Goal: Information Seeking & Learning: Learn about a topic

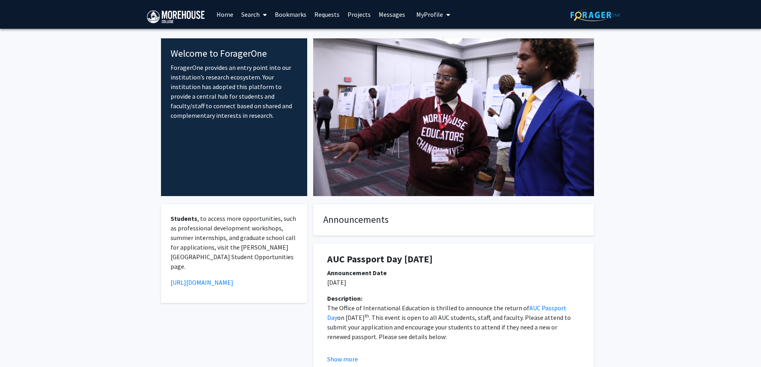
click at [247, 11] on link "Search" at bounding box center [254, 14] width 34 height 28
click at [276, 48] on span "Students" at bounding box center [261, 53] width 49 height 16
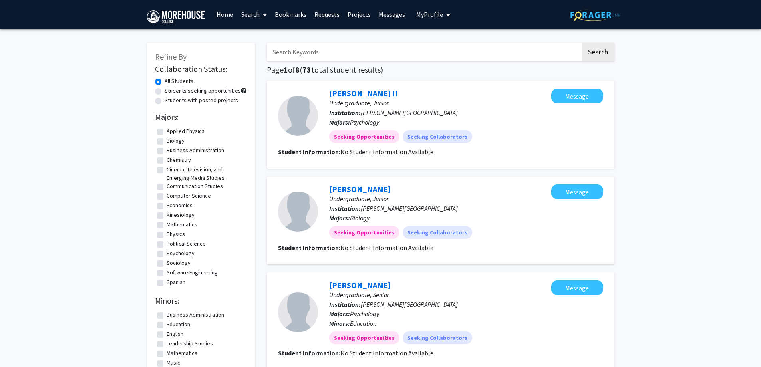
click at [212, 97] on label "Students with posted projects" at bounding box center [202, 100] width 74 height 8
click at [170, 97] on input "Students with posted projects" at bounding box center [167, 98] width 5 height 5
radio input "true"
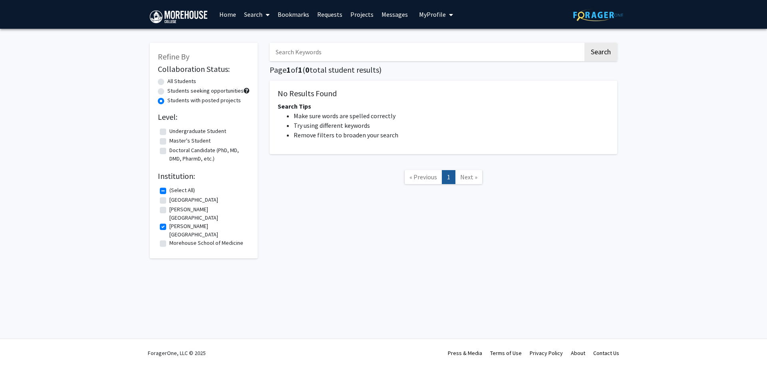
click at [211, 97] on label "Students with posted projects" at bounding box center [204, 100] width 74 height 8
click at [173, 97] on input "Students with posted projects" at bounding box center [169, 98] width 5 height 5
click at [210, 91] on label "Students seeking opportunities" at bounding box center [205, 91] width 76 height 8
click at [173, 91] on input "Students seeking opportunities" at bounding box center [169, 89] width 5 height 5
radio input "true"
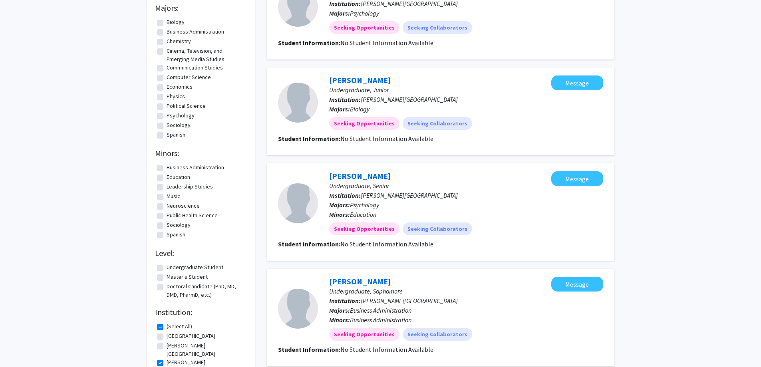
scroll to position [120, 0]
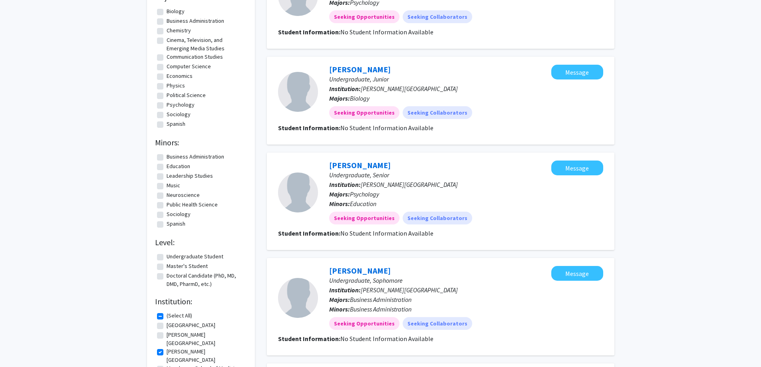
click at [202, 271] on fg-checkbox "Master's Student Master's Student" at bounding box center [201, 267] width 88 height 10
click at [197, 265] on label "Master's Student" at bounding box center [187, 266] width 41 height 8
click at [172, 265] on input "Master's Student" at bounding box center [169, 264] width 5 height 5
checkbox input "true"
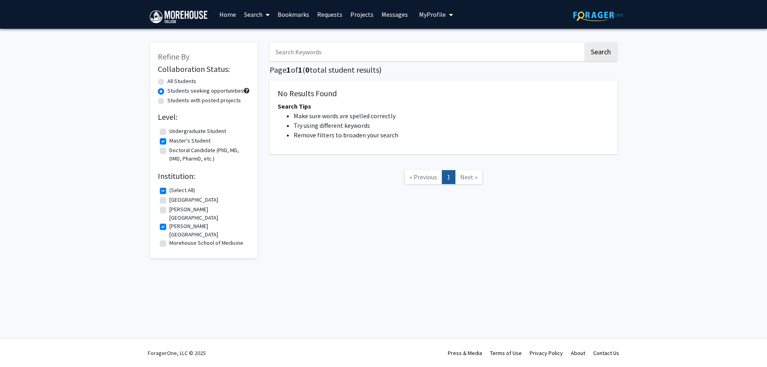
click at [169, 148] on label "Doctoral Candidate (PhD, MD, DMD, PharmD, etc.)" at bounding box center [208, 154] width 78 height 17
click at [169, 148] on input "Doctoral Candidate (PhD, MD, DMD, PharmD, etc.)" at bounding box center [171, 148] width 5 height 5
click at [169, 148] on label "Doctoral Candidate (PhD, MD, DMD, PharmD, etc.)" at bounding box center [208, 154] width 78 height 17
click at [169, 148] on input "Doctoral Candidate (PhD, MD, DMD, PharmD, etc.)" at bounding box center [171, 148] width 5 height 5
checkbox input "false"
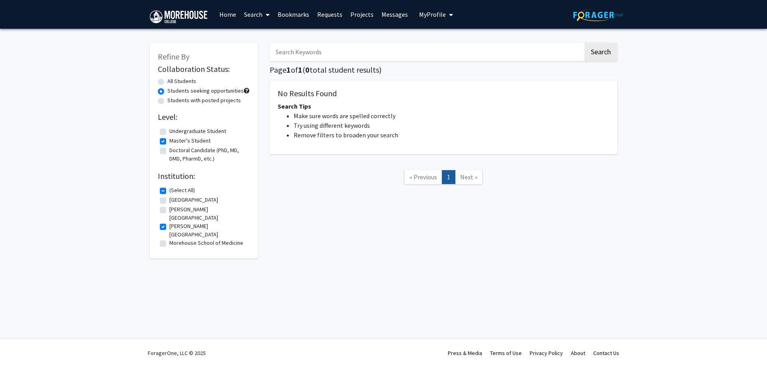
click at [169, 143] on label "Master's Student" at bounding box center [189, 141] width 41 height 8
click at [169, 142] on input "Master's Student" at bounding box center [171, 139] width 5 height 5
checkbox input "false"
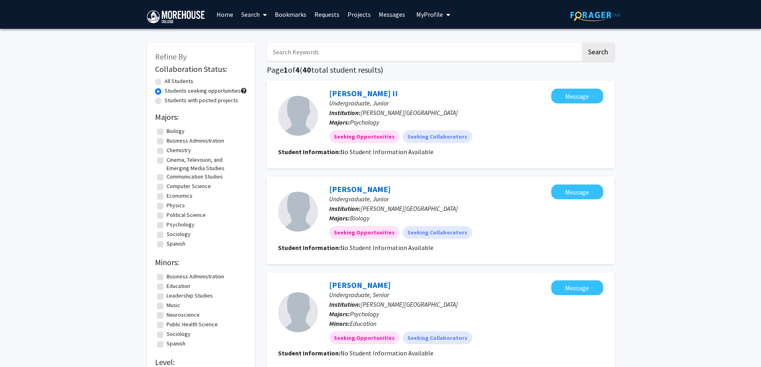
click at [181, 242] on label "Spanish" at bounding box center [176, 244] width 19 height 8
click at [172, 242] on input "Spanish" at bounding box center [169, 242] width 5 height 5
checkbox input "true"
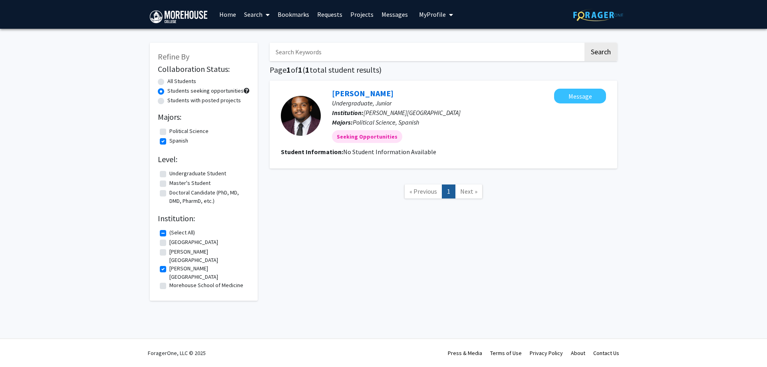
click at [177, 139] on label "Spanish" at bounding box center [178, 141] width 19 height 8
click at [175, 139] on input "Spanish" at bounding box center [171, 139] width 5 height 5
checkbox input "false"
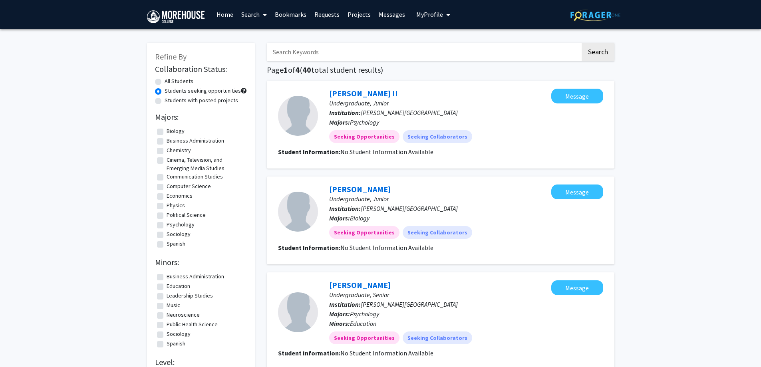
click at [164, 131] on fg-checkbox "Biology Biology" at bounding box center [201, 132] width 88 height 10
click at [167, 131] on label "Biology" at bounding box center [176, 131] width 18 height 8
click at [167, 131] on input "Biology" at bounding box center [169, 129] width 5 height 5
checkbox input "true"
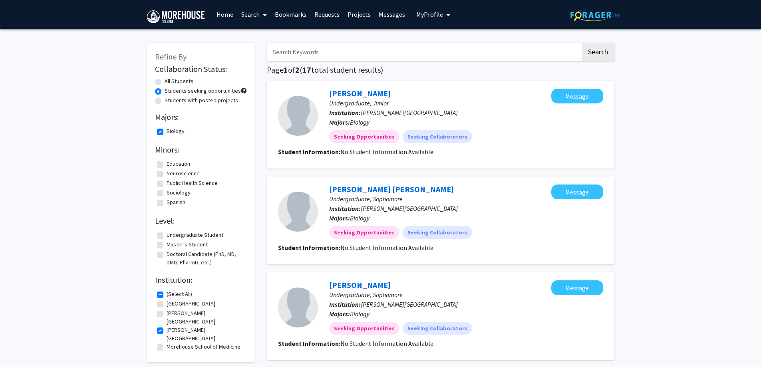
click at [167, 130] on label "Biology" at bounding box center [176, 131] width 18 height 8
click at [167, 130] on input "Biology" at bounding box center [169, 129] width 5 height 5
checkbox input "false"
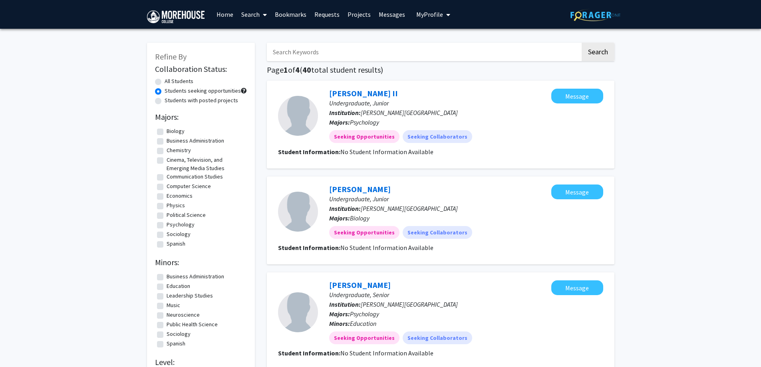
click at [164, 149] on fg-checkbox "Chemistry Chemistry" at bounding box center [201, 151] width 88 height 10
click at [167, 150] on label "Chemistry" at bounding box center [179, 150] width 24 height 8
click at [167, 150] on input "Chemistry" at bounding box center [169, 148] width 5 height 5
checkbox input "true"
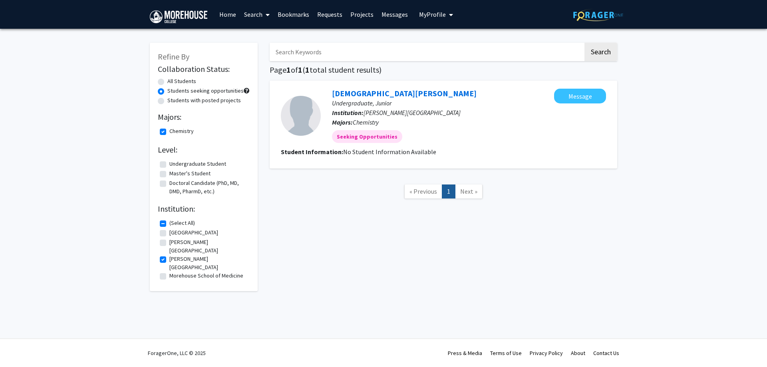
click at [169, 134] on label "Chemistry" at bounding box center [181, 131] width 24 height 8
click at [169, 132] on input "Chemistry" at bounding box center [171, 129] width 5 height 5
checkbox input "false"
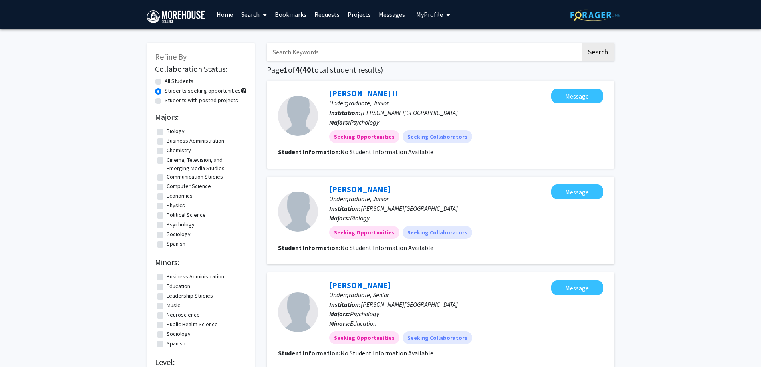
click at [165, 93] on label "Students seeking opportunities" at bounding box center [203, 91] width 76 height 8
click at [165, 92] on input "Students seeking opportunities" at bounding box center [167, 89] width 5 height 5
click at [165, 82] on label "All Students" at bounding box center [179, 81] width 29 height 8
click at [165, 82] on input "All Students" at bounding box center [167, 79] width 5 height 5
radio input "true"
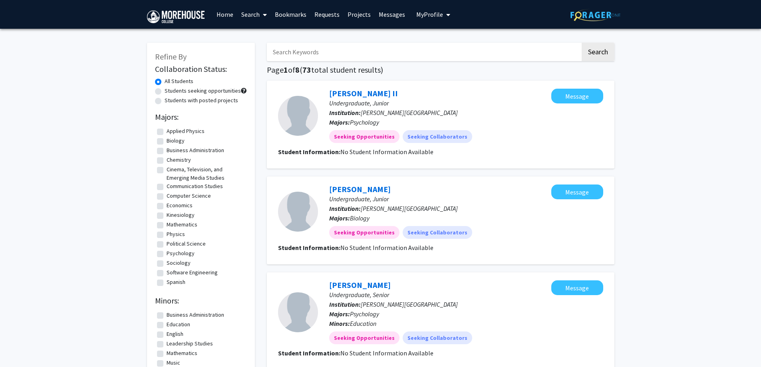
click at [262, 8] on span at bounding box center [263, 15] width 7 height 28
click at [270, 36] on span "Faculty/Staff" at bounding box center [266, 37] width 59 height 16
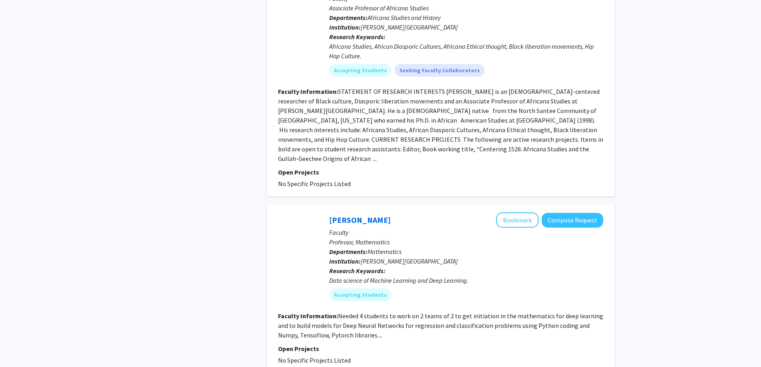
scroll to position [1918, 0]
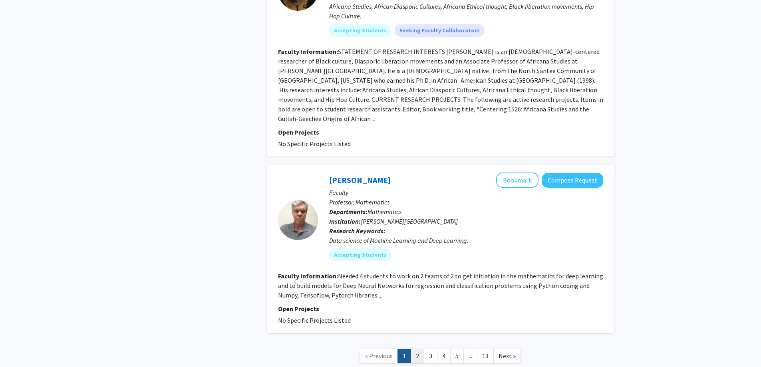
click at [421, 349] on link "2" at bounding box center [418, 356] width 14 height 14
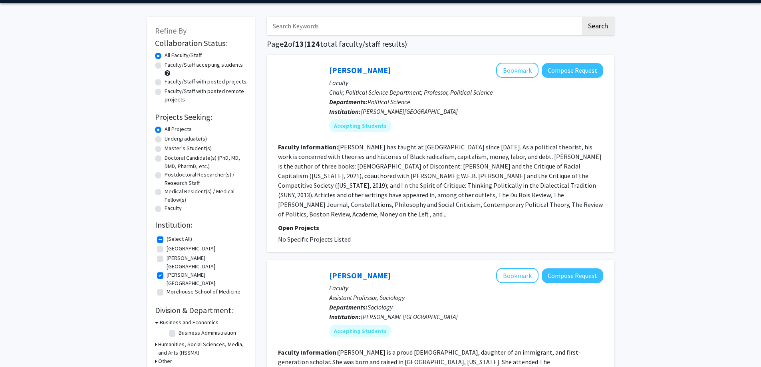
scroll to position [40, 0]
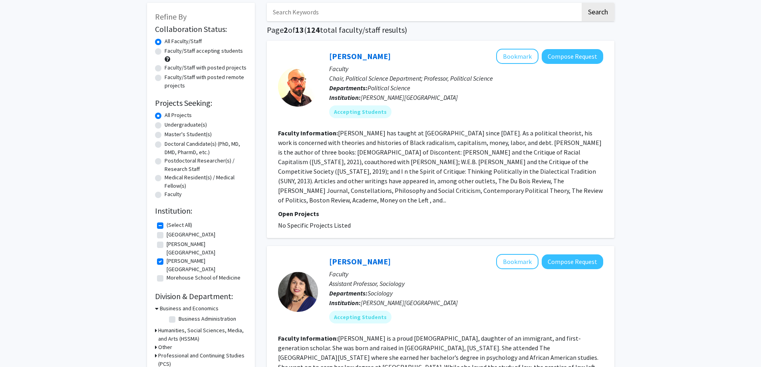
click at [167, 257] on label "[PERSON_NAME][GEOGRAPHIC_DATA]" at bounding box center [206, 265] width 78 height 17
click at [167, 257] on input "[PERSON_NAME][GEOGRAPHIC_DATA]" at bounding box center [169, 259] width 5 height 5
checkbox input "false"
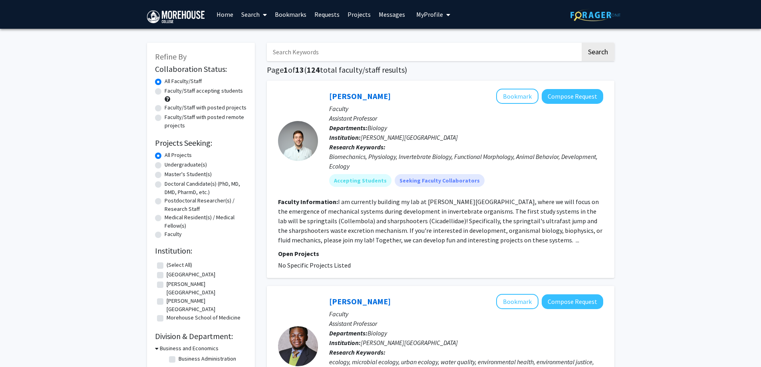
click at [179, 261] on label "(Select All)" at bounding box center [180, 265] width 26 height 8
click at [172, 261] on input "(Select All)" at bounding box center [169, 263] width 5 height 5
checkbox input "true"
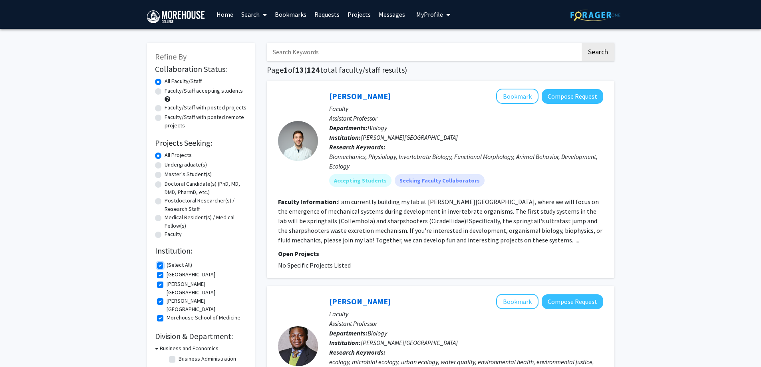
checkbox input "true"
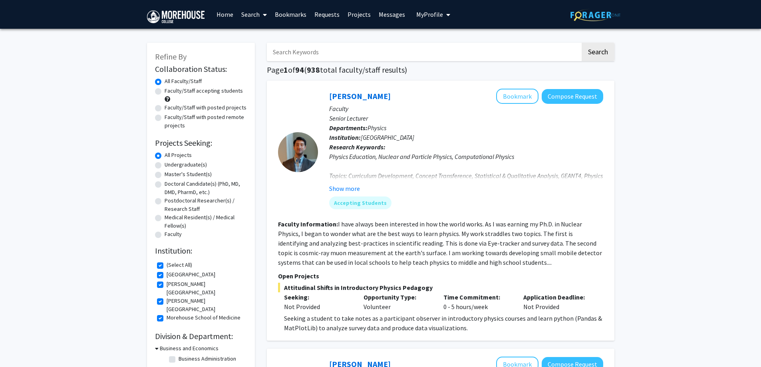
click at [314, 47] on input "Search Keywords" at bounding box center [424, 52] width 314 height 18
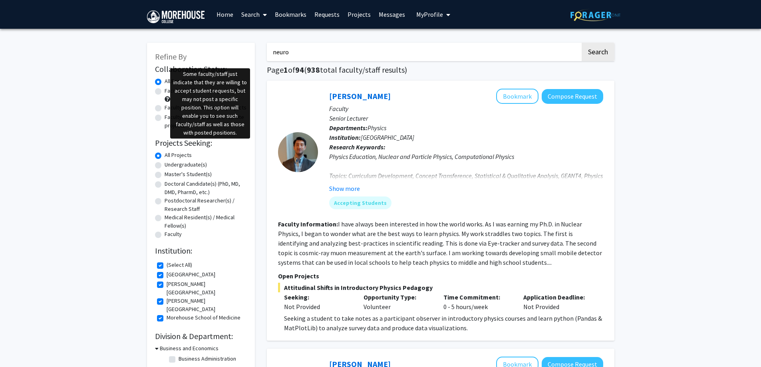
type input "neuro"
click at [582, 43] on button "Search" at bounding box center [598, 52] width 33 height 18
checkbox input "false"
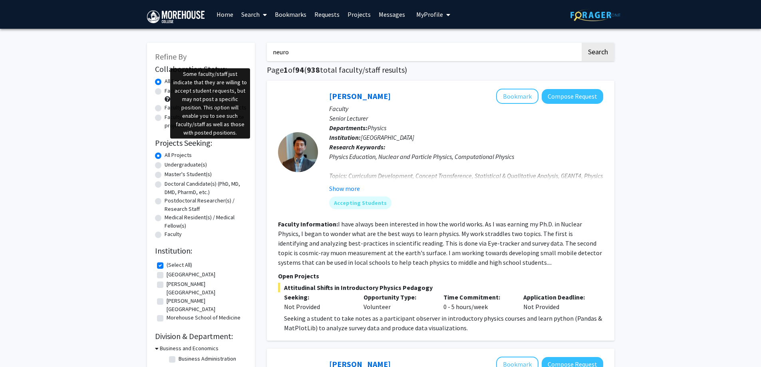
checkbox input "false"
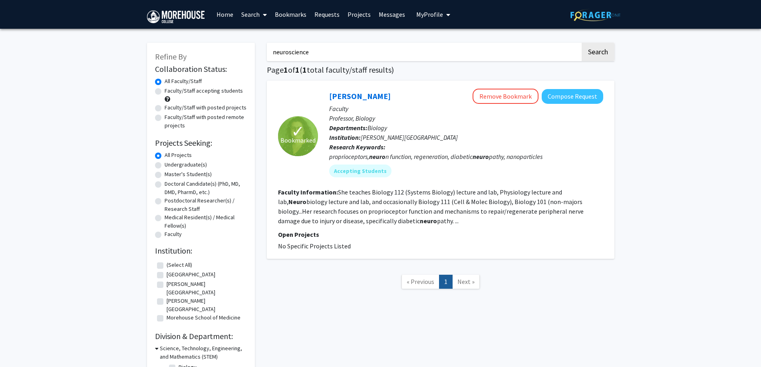
click at [582, 43] on button "Search" at bounding box center [598, 52] width 33 height 18
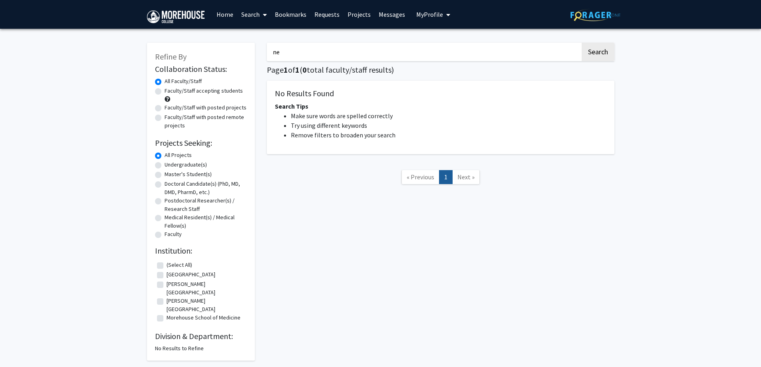
type input "n"
click at [582, 43] on button "Search" at bounding box center [598, 52] width 33 height 18
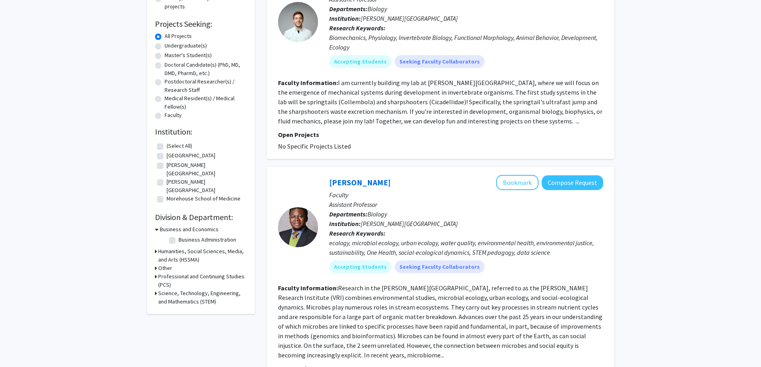
scroll to position [120, 0]
click at [182, 288] on h3 "Science, Technology, Engineering, and Mathematics (STEM)" at bounding box center [202, 296] width 89 height 17
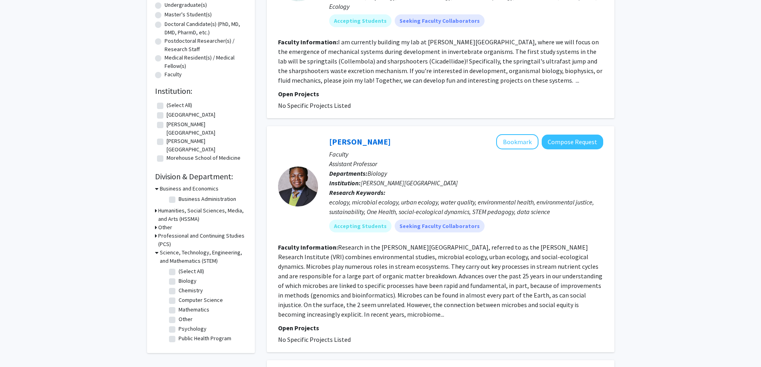
click at [179, 277] on label "Biology" at bounding box center [188, 281] width 18 height 8
click at [179, 277] on input "Biology" at bounding box center [181, 279] width 5 height 5
checkbox input "true"
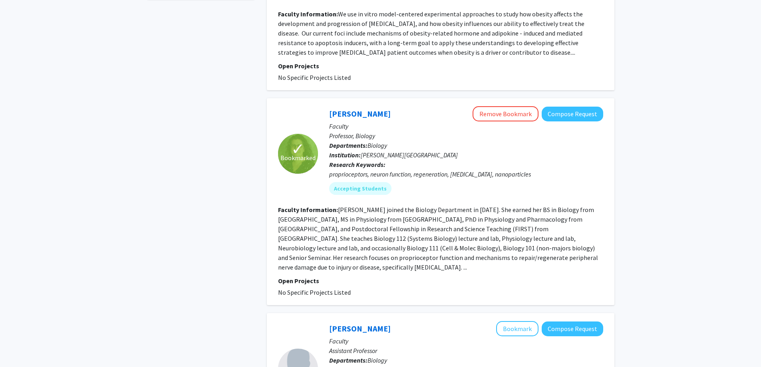
scroll to position [400, 0]
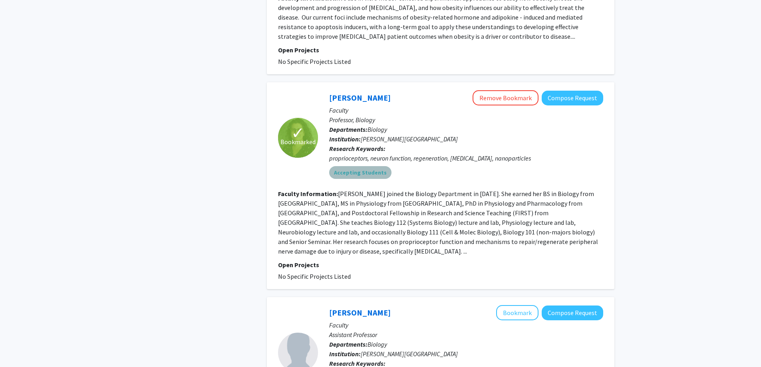
click at [371, 173] on mat-chip "Accepting Students" at bounding box center [360, 172] width 62 height 13
click at [408, 128] on p "Departments: Biology" at bounding box center [466, 130] width 274 height 10
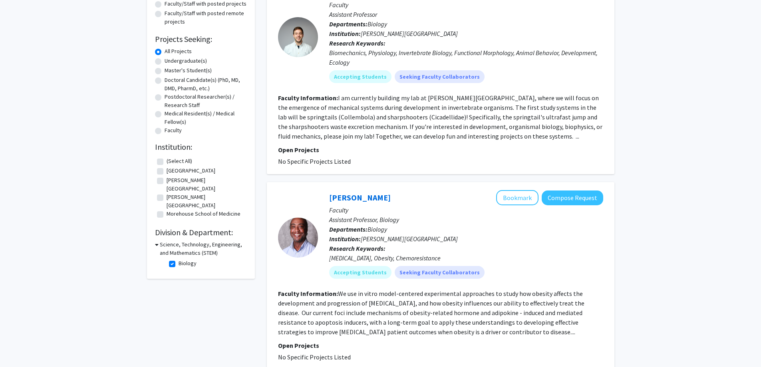
scroll to position [0, 0]
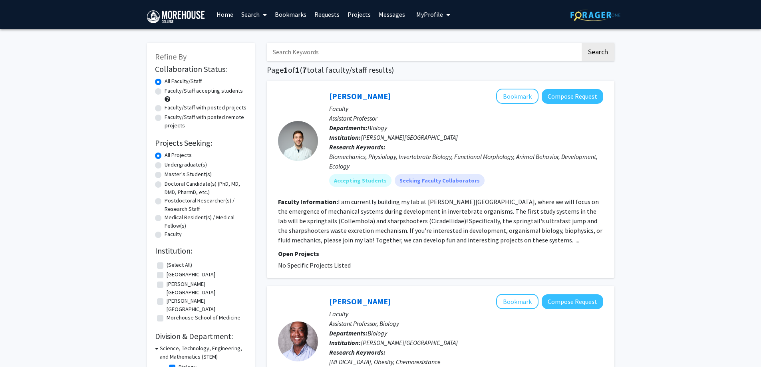
click at [171, 219] on label "Medical Resident(s) / Medical Fellow(s)" at bounding box center [206, 221] width 82 height 17
click at [170, 219] on input "Medical Resident(s) / Medical Fellow(s)" at bounding box center [167, 215] width 5 height 5
radio input "true"
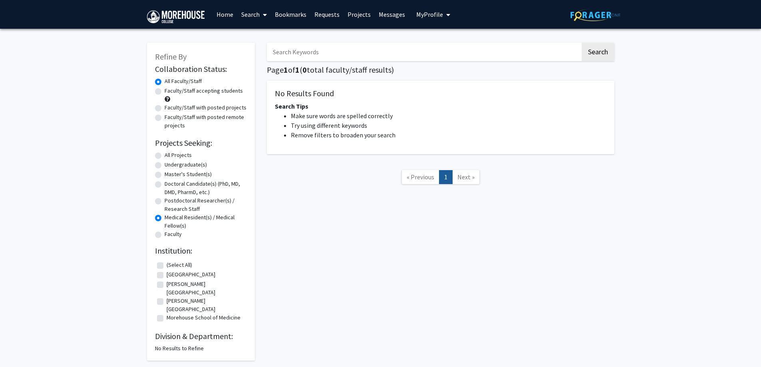
click at [169, 205] on label "Postdoctoral Researcher(s) / Research Staff" at bounding box center [206, 205] width 82 height 17
click at [169, 202] on input "Postdoctoral Researcher(s) / Research Staff" at bounding box center [167, 199] width 5 height 5
radio input "true"
click at [171, 190] on label "Doctoral Candidate(s) (PhD, MD, DMD, PharmD, etc.)" at bounding box center [206, 188] width 82 height 17
click at [170, 185] on input "Doctoral Candidate(s) (PhD, MD, DMD, PharmD, etc.)" at bounding box center [167, 182] width 5 height 5
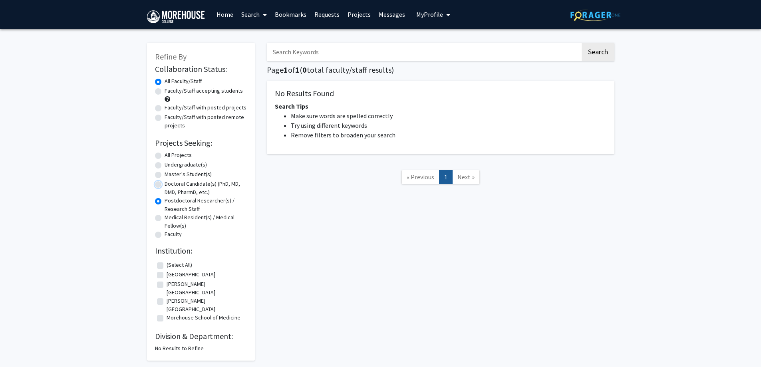
radio input "true"
click at [173, 172] on label "Master's Student(s)" at bounding box center [188, 174] width 47 height 8
click at [170, 172] on input "Master's Student(s)" at bounding box center [167, 172] width 5 height 5
radio input "true"
click at [174, 165] on label "Undergraduate(s)" at bounding box center [186, 165] width 42 height 8
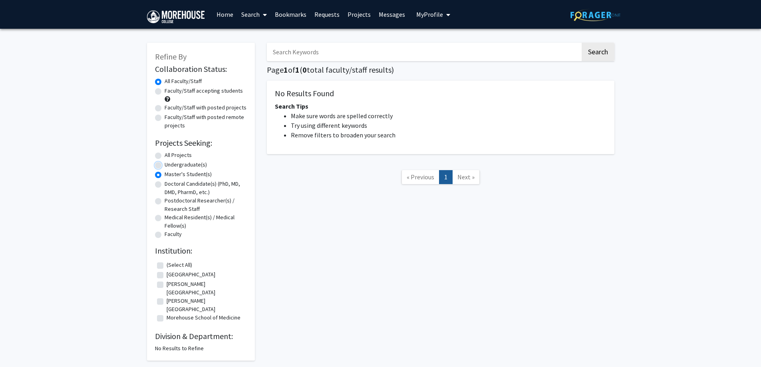
click at [170, 165] on input "Undergraduate(s)" at bounding box center [167, 163] width 5 height 5
radio input "true"
click at [182, 284] on label "[PERSON_NAME][GEOGRAPHIC_DATA]" at bounding box center [206, 288] width 78 height 17
click at [172, 284] on input "[PERSON_NAME][GEOGRAPHIC_DATA]" at bounding box center [169, 282] width 5 height 5
checkbox input "true"
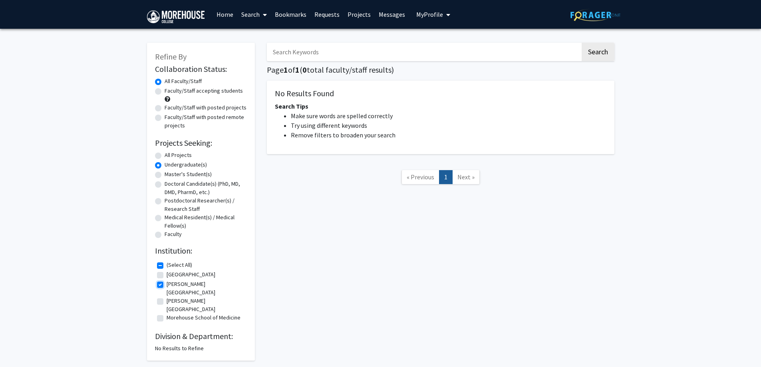
checkbox input "true"
click at [165, 167] on label "Undergraduate(s)" at bounding box center [186, 165] width 42 height 8
click at [165, 166] on input "Undergraduate(s)" at bounding box center [167, 163] width 5 height 5
click at [162, 158] on div "All Projects" at bounding box center [201, 156] width 92 height 10
click at [165, 154] on label "All Projects" at bounding box center [178, 155] width 27 height 8
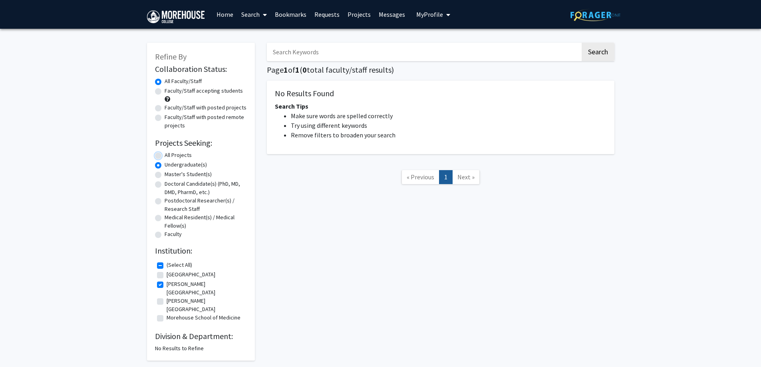
click at [165, 154] on input "All Projects" at bounding box center [167, 153] width 5 height 5
radio input "true"
click at [165, 284] on fg-checkbox "[PERSON_NAME][GEOGRAPHIC_DATA] [PERSON_NAME][GEOGRAPHIC_DATA]" at bounding box center [201, 288] width 88 height 17
click at [167, 266] on label "(Select All)" at bounding box center [180, 265] width 26 height 8
click at [167, 266] on input "(Select All)" at bounding box center [169, 263] width 5 height 5
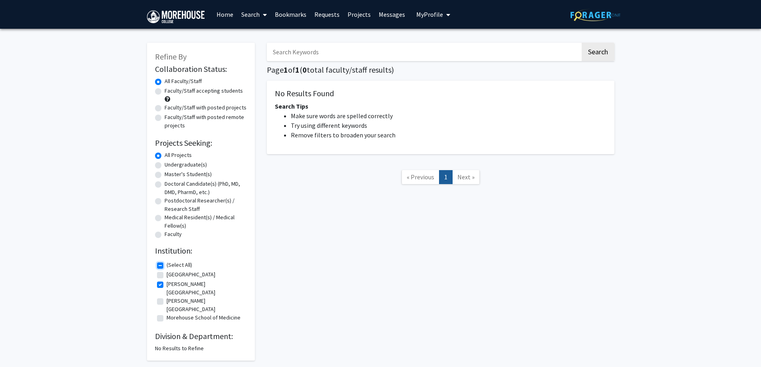
checkbox input "false"
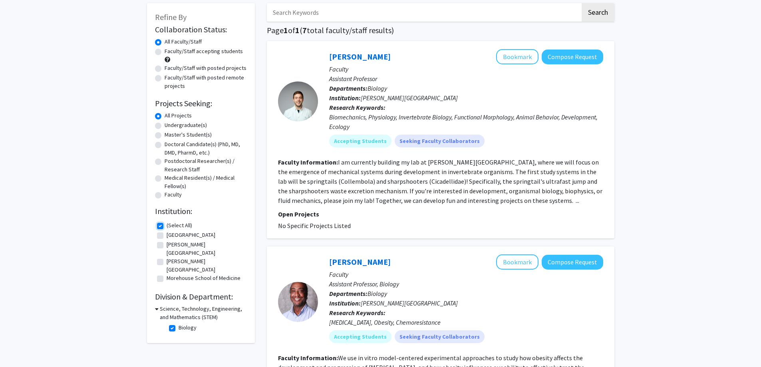
scroll to position [40, 0]
click at [177, 323] on fg-checkbox "Biology Biology" at bounding box center [207, 328] width 76 height 10
click at [179, 323] on label "Biology" at bounding box center [188, 327] width 18 height 8
click at [179, 323] on input "Biology" at bounding box center [181, 325] width 5 height 5
checkbox input "false"
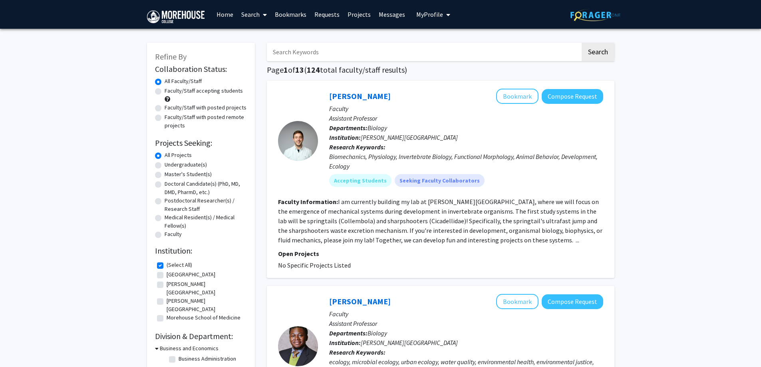
click at [167, 284] on label "[PERSON_NAME][GEOGRAPHIC_DATA]" at bounding box center [206, 288] width 78 height 17
click at [167, 284] on input "[PERSON_NAME][GEOGRAPHIC_DATA]" at bounding box center [169, 282] width 5 height 5
checkbox input "true"
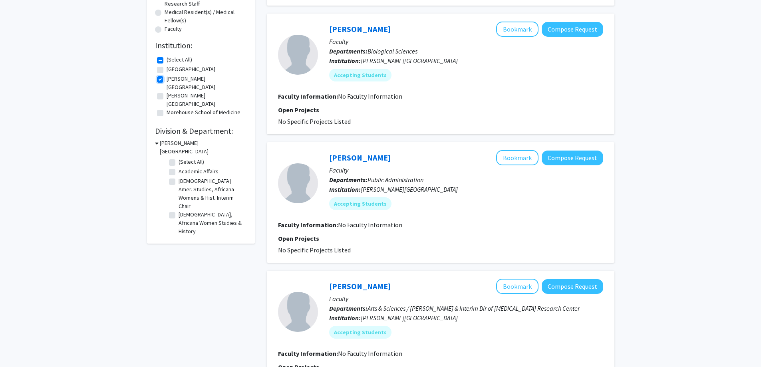
scroll to position [200, 0]
